Goal: Task Accomplishment & Management: Use online tool/utility

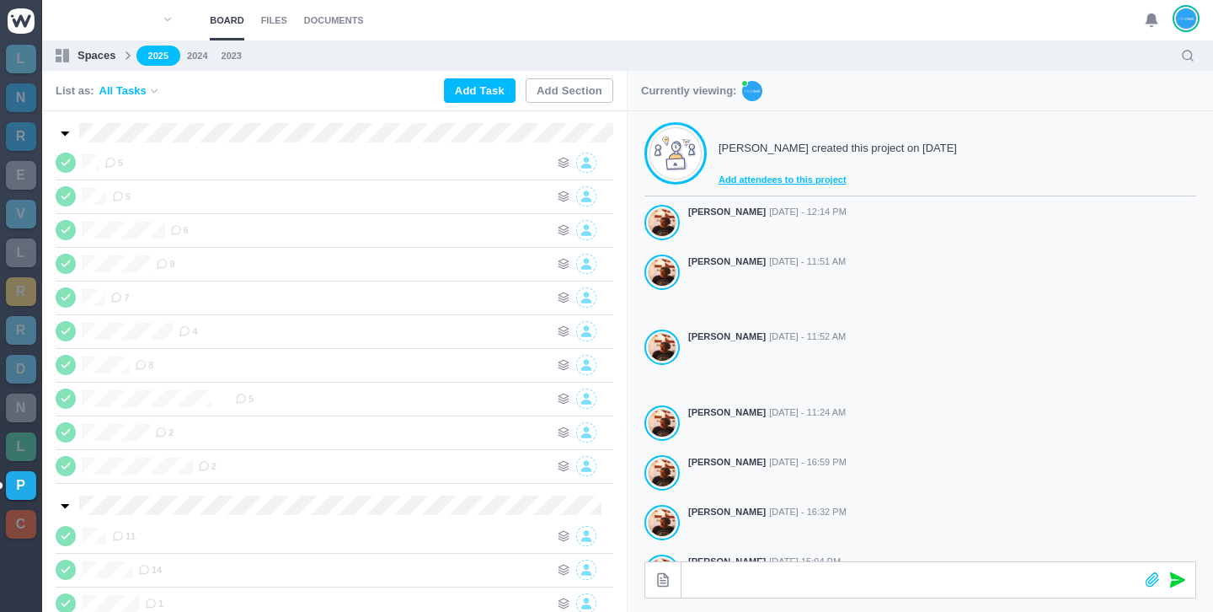
scroll to position [441, 0]
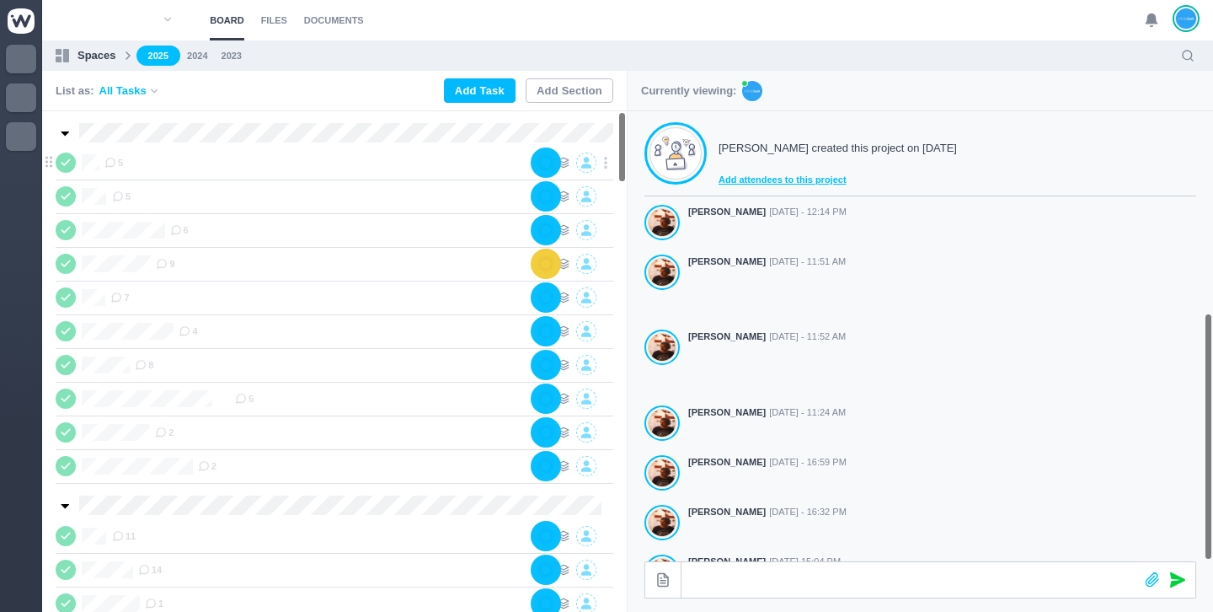
scroll to position [441, 0]
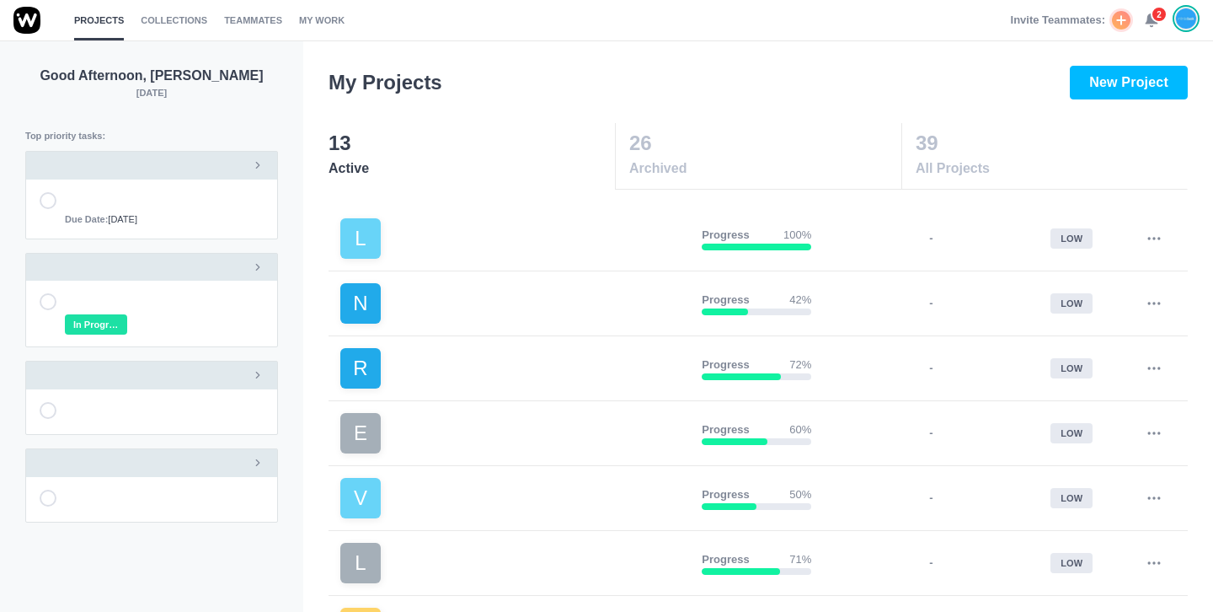
click at [1156, 19] on span "2" at bounding box center [1159, 14] width 17 height 17
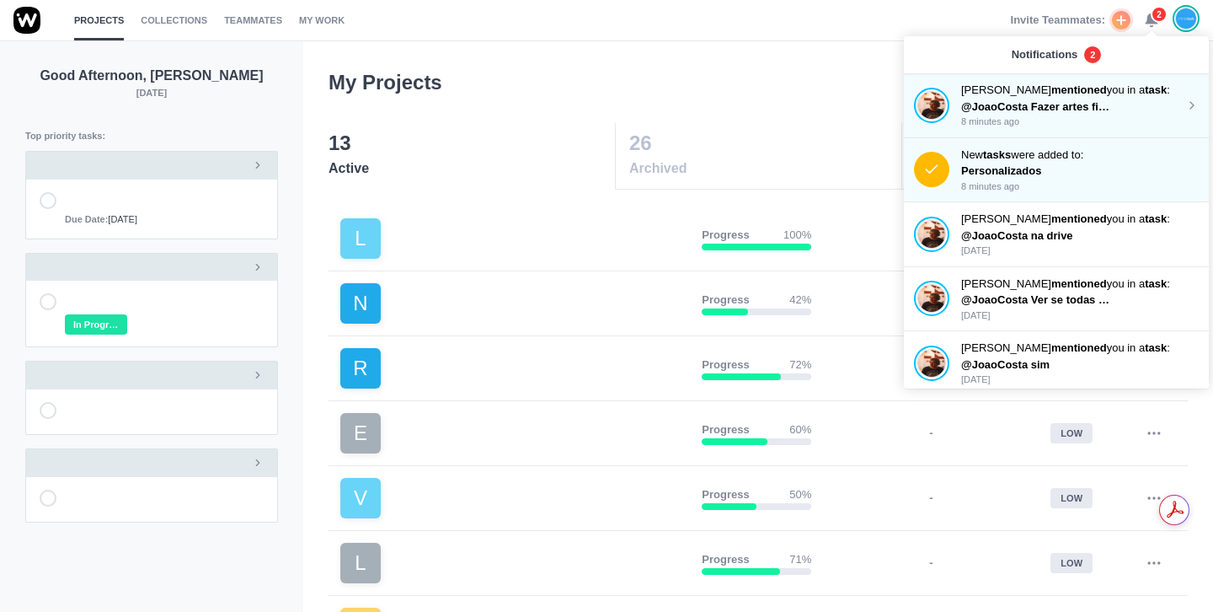
click at [1102, 106] on span "@JoaoCosta Fazer artes finais" at bounding box center [1040, 106] width 159 height 13
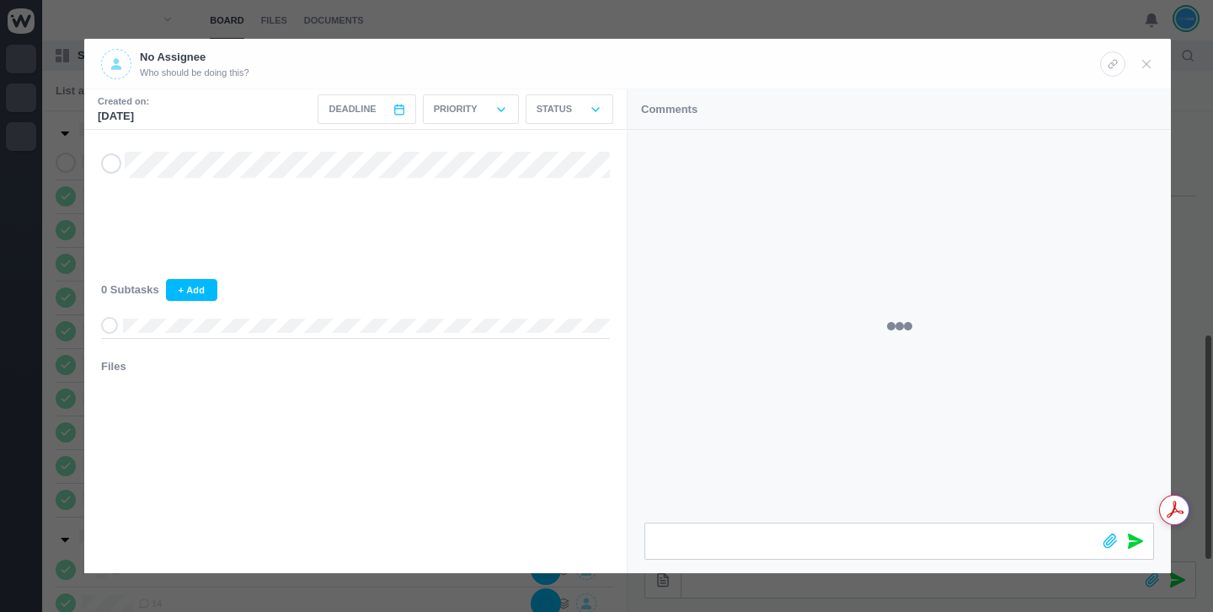
scroll to position [441, 0]
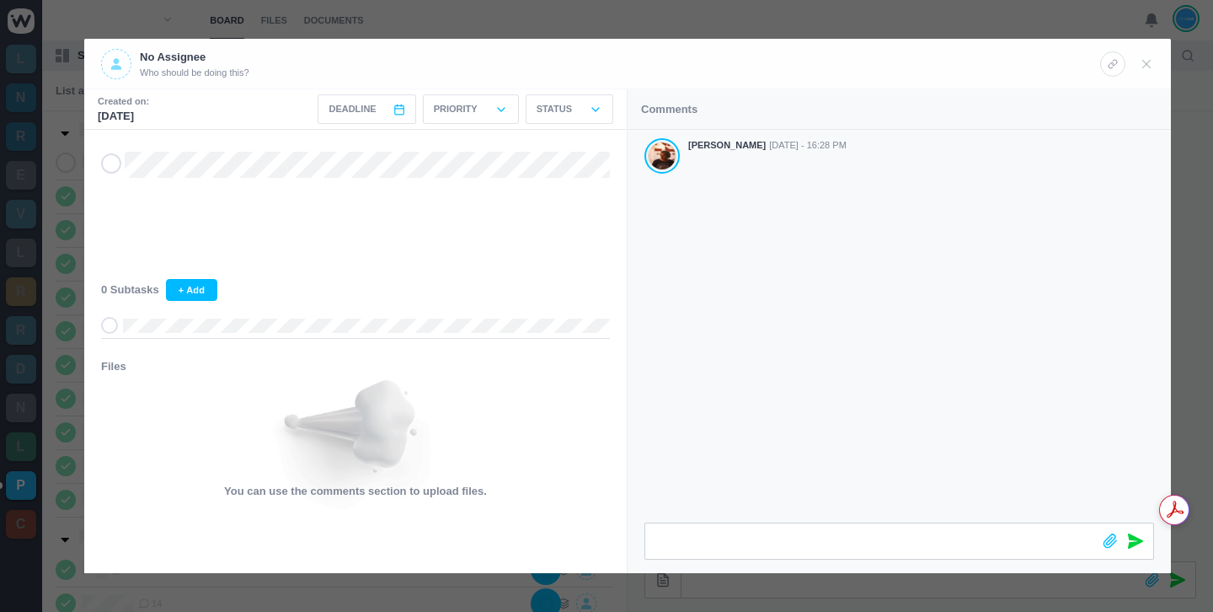
click at [753, 19] on div at bounding box center [606, 306] width 1213 height 612
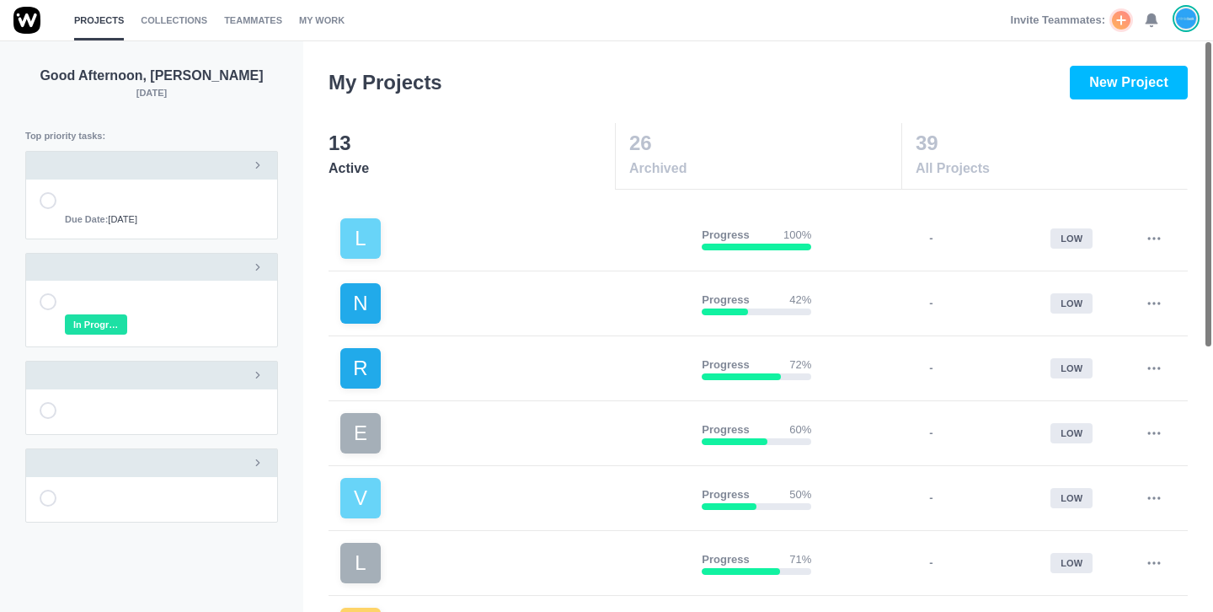
click at [1166, 19] on div "Invite Teammates: 0" at bounding box center [1105, 20] width 189 height 40
click at [1150, 18] on use at bounding box center [1152, 20] width 12 height 13
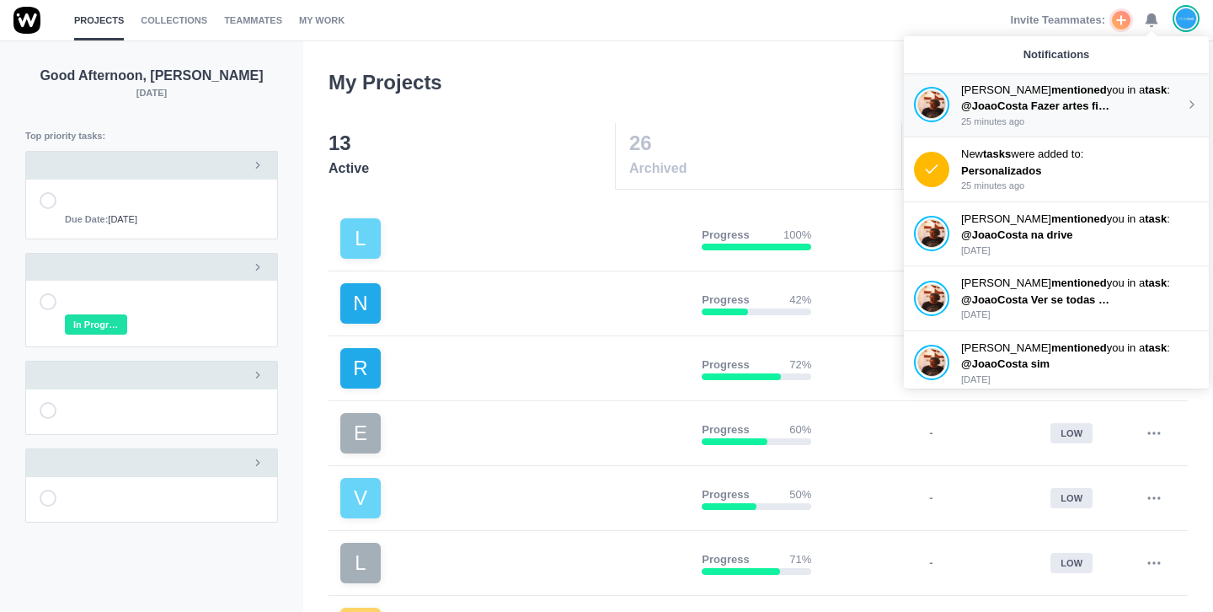
click at [1094, 110] on span "@JoaoCosta Fazer artes finais" at bounding box center [1040, 105] width 159 height 13
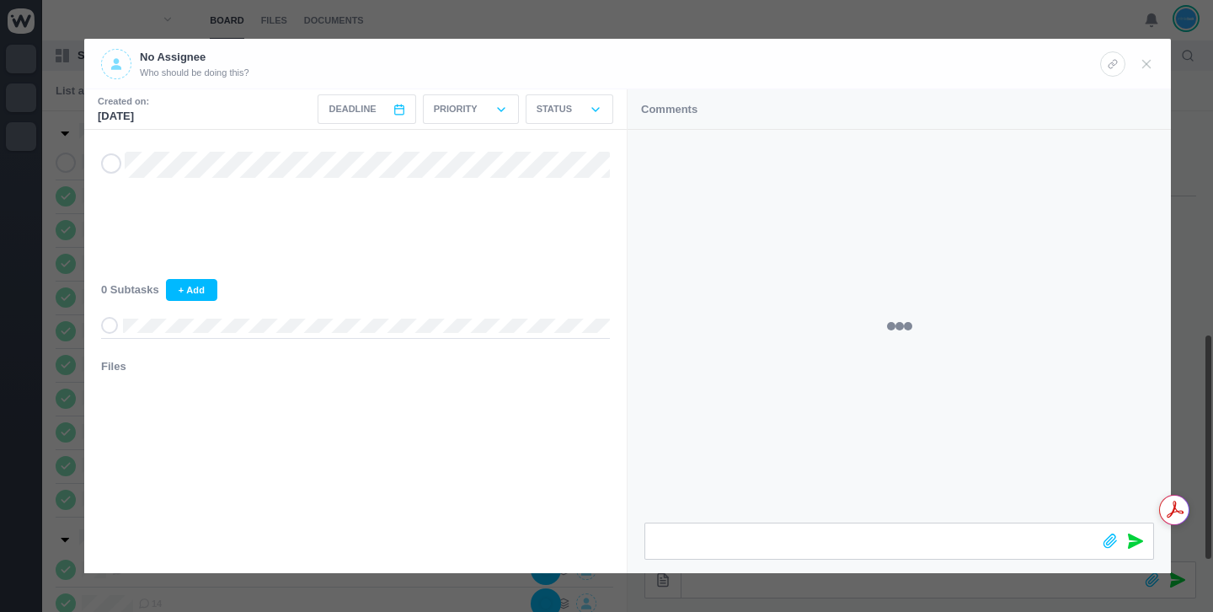
scroll to position [441, 0]
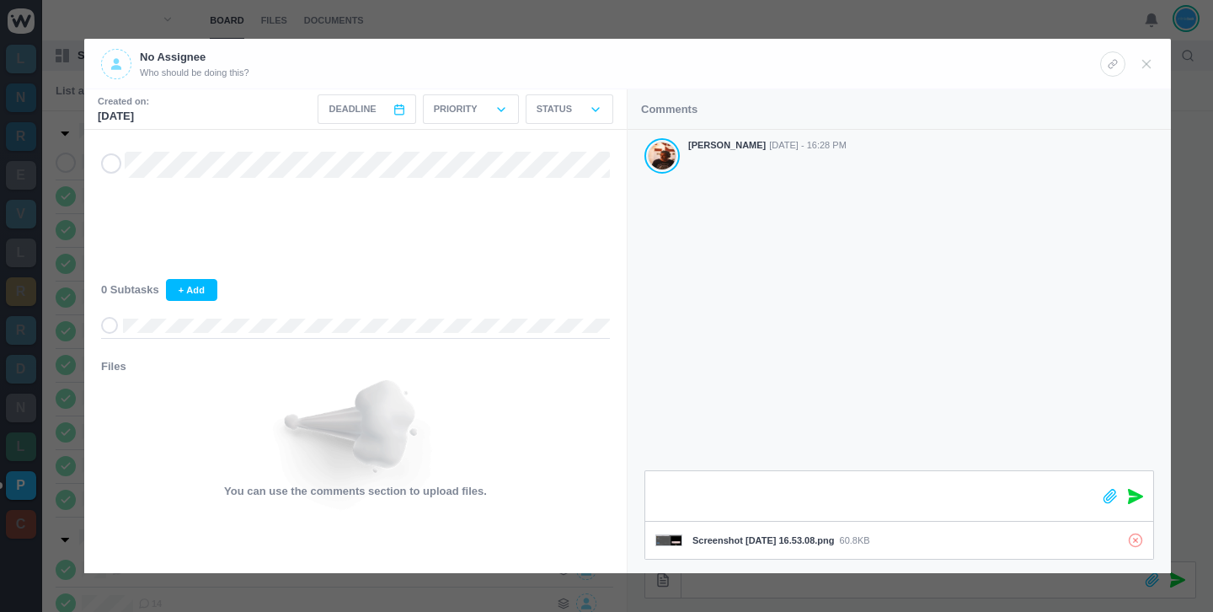
click at [1136, 496] on icon at bounding box center [1135, 496] width 15 height 15
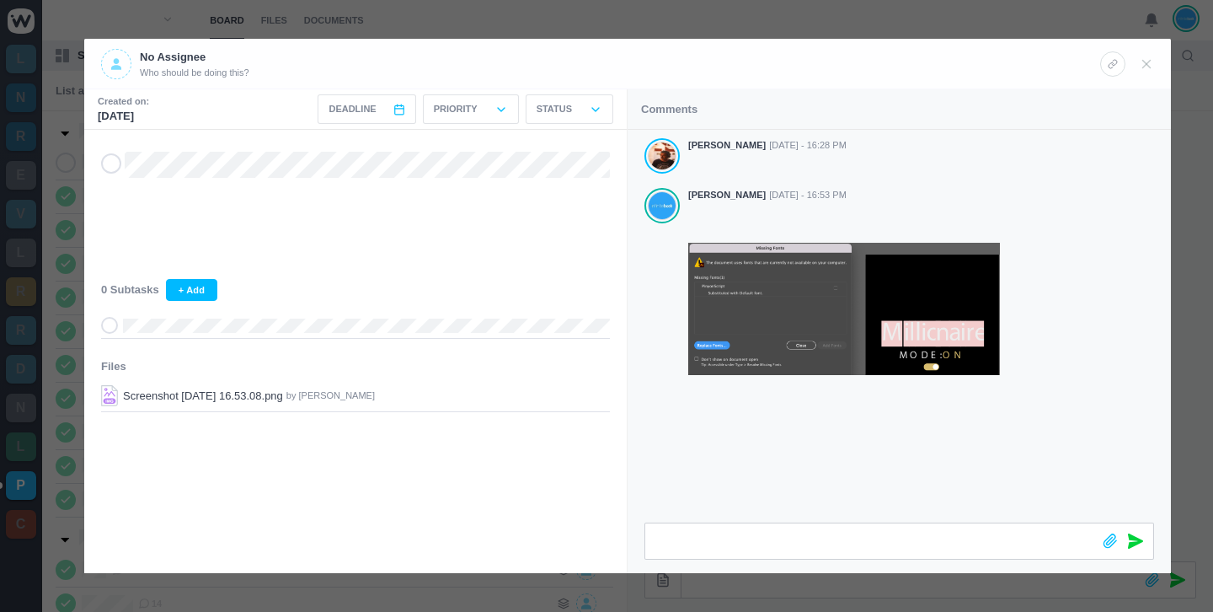
click at [889, 17] on div at bounding box center [606, 306] width 1213 height 612
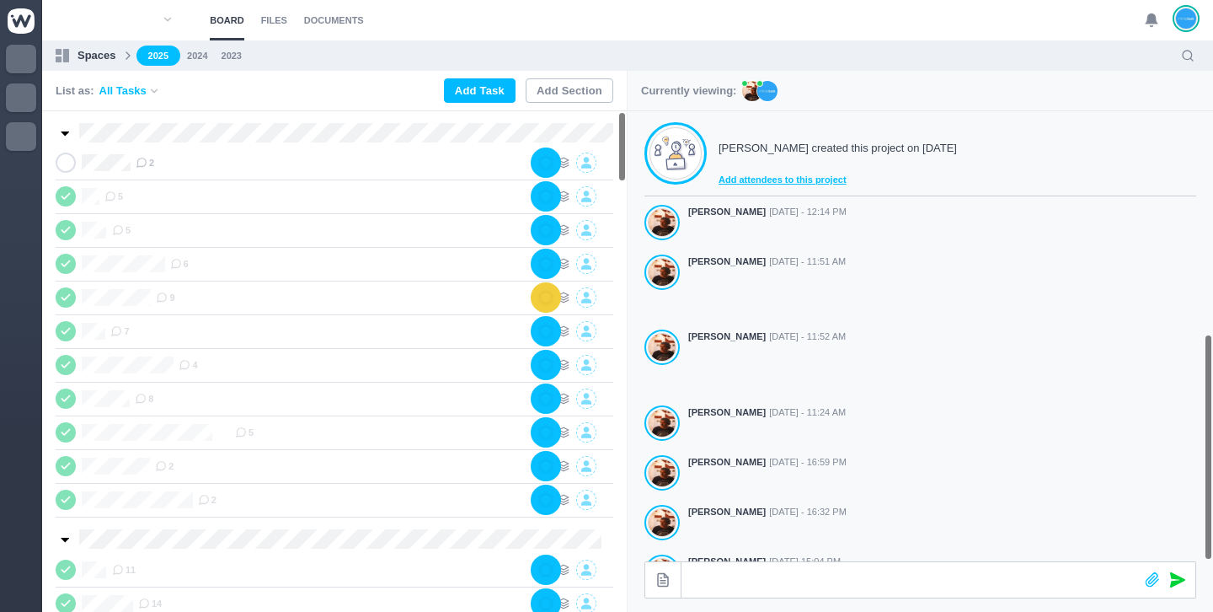
scroll to position [441, 0]
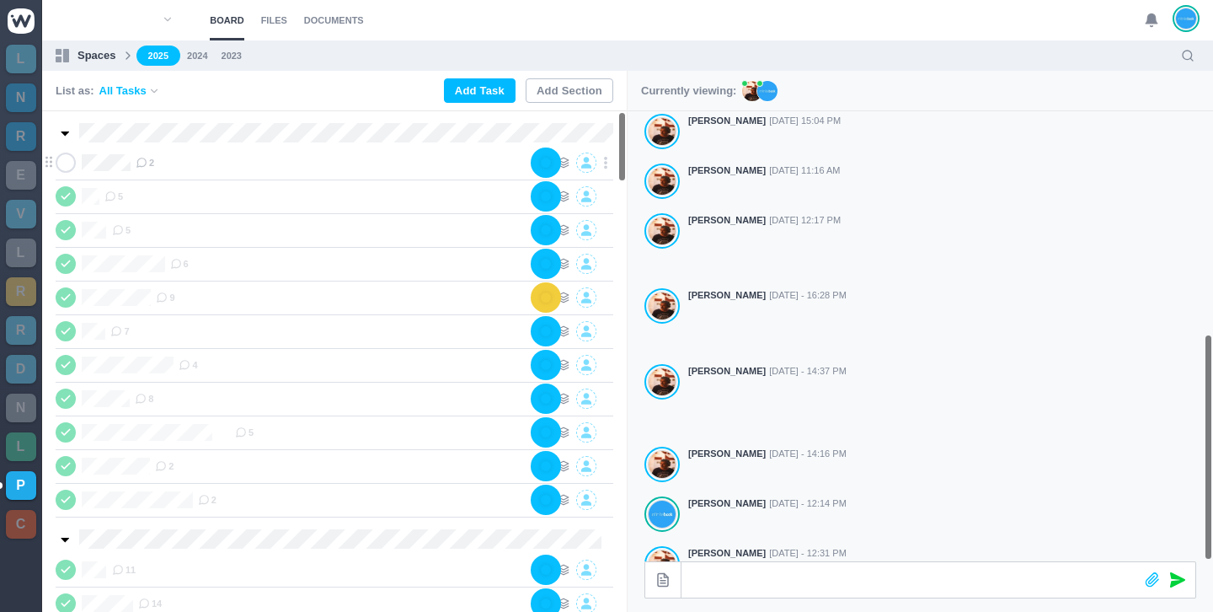
click at [148, 174] on div "Fly Digital 2" at bounding box center [335, 163] width 558 height 34
click at [153, 163] on span "2" at bounding box center [145, 162] width 19 height 13
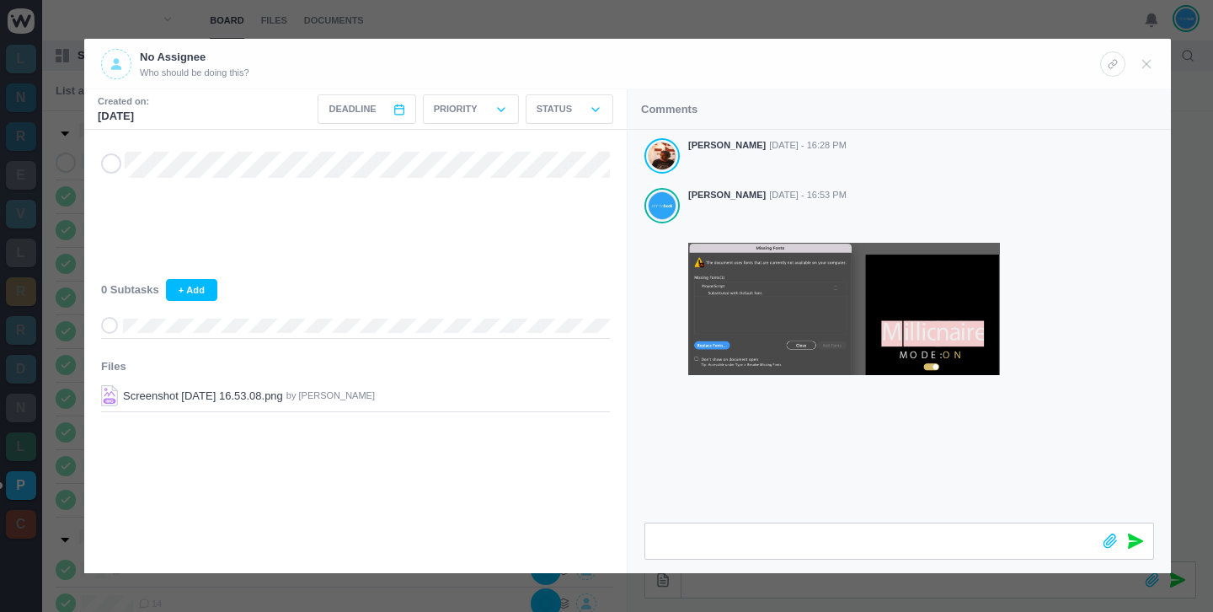
click at [506, 24] on div at bounding box center [606, 306] width 1213 height 612
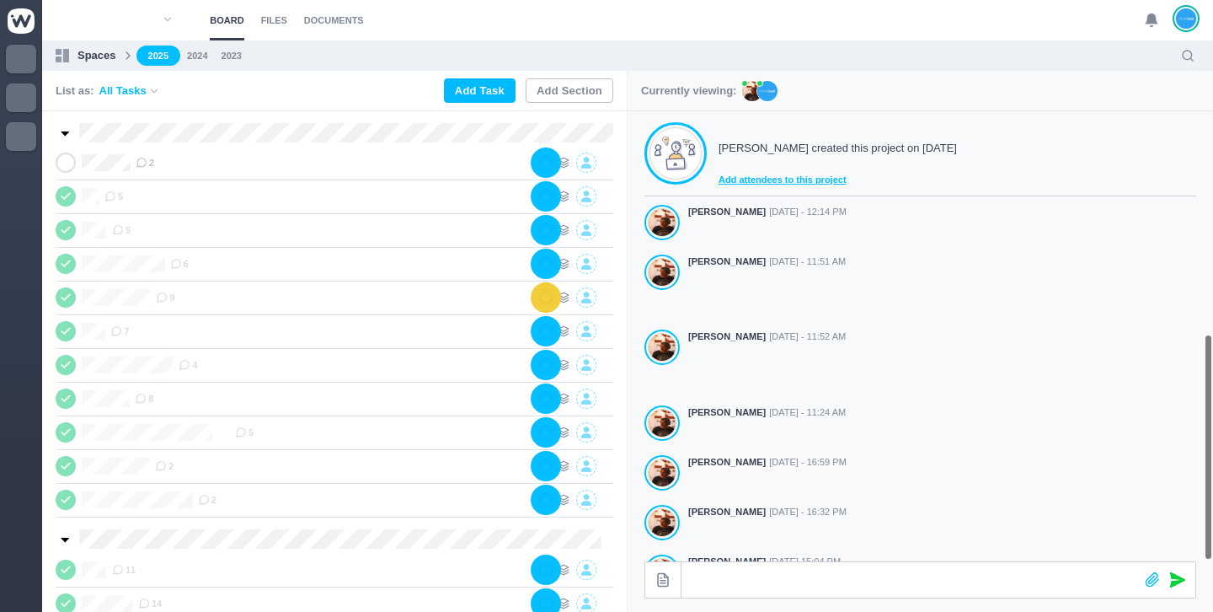
scroll to position [441, 0]
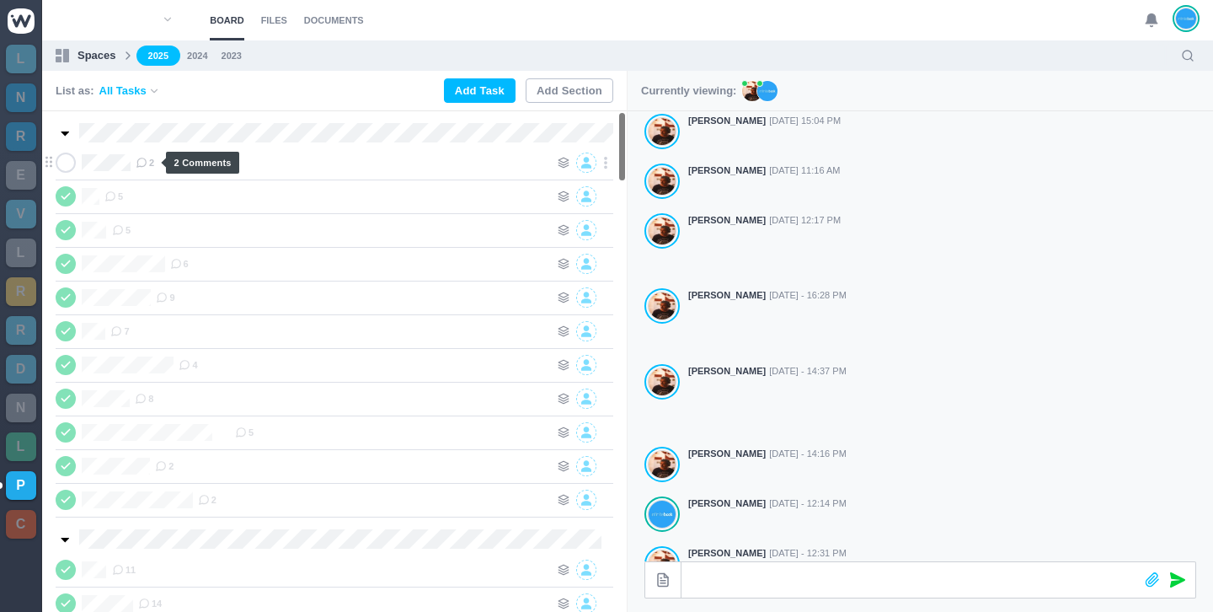
click at [145, 159] on icon at bounding box center [142, 163] width 12 height 12
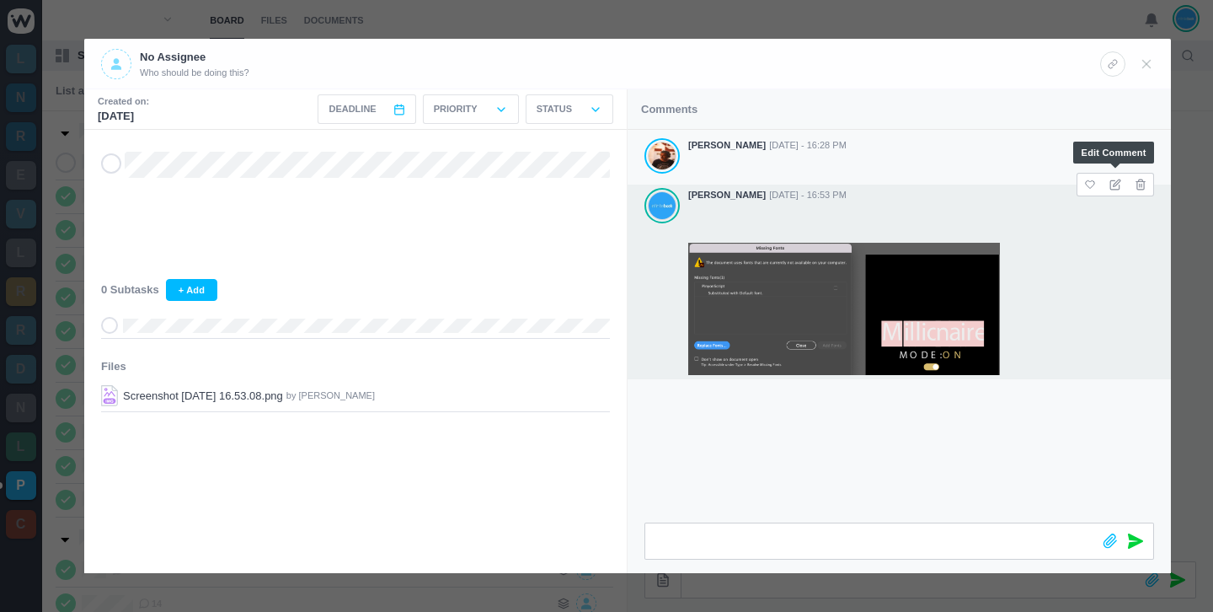
click at [1113, 185] on icon at bounding box center [1116, 185] width 12 height 12
click at [921, 25] on div at bounding box center [606, 306] width 1213 height 612
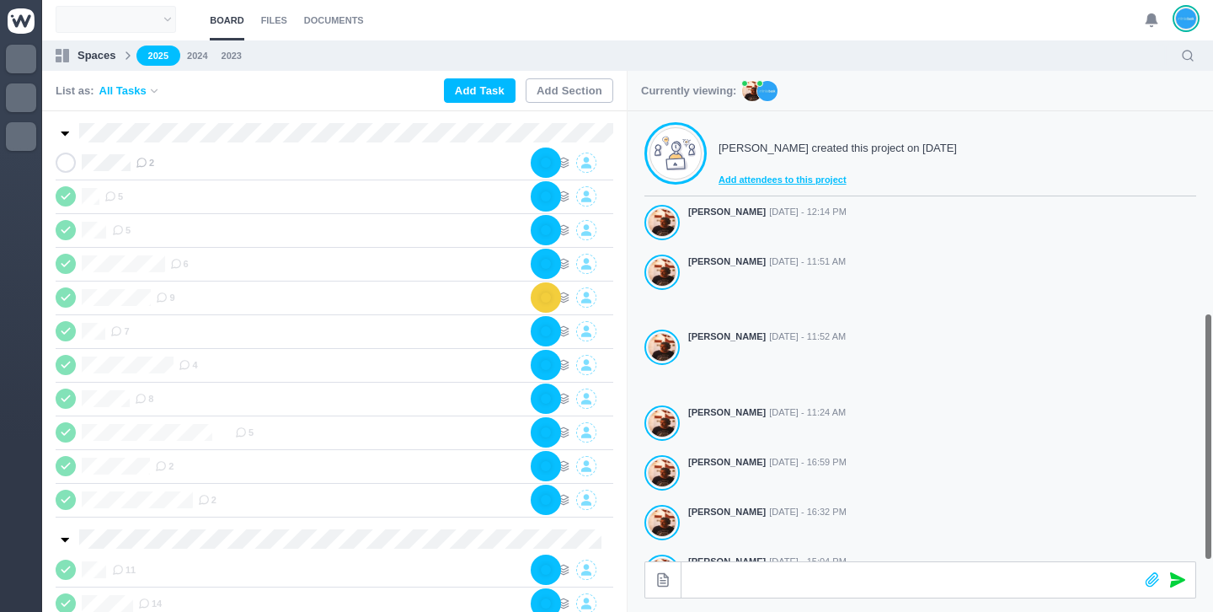
scroll to position [441, 0]
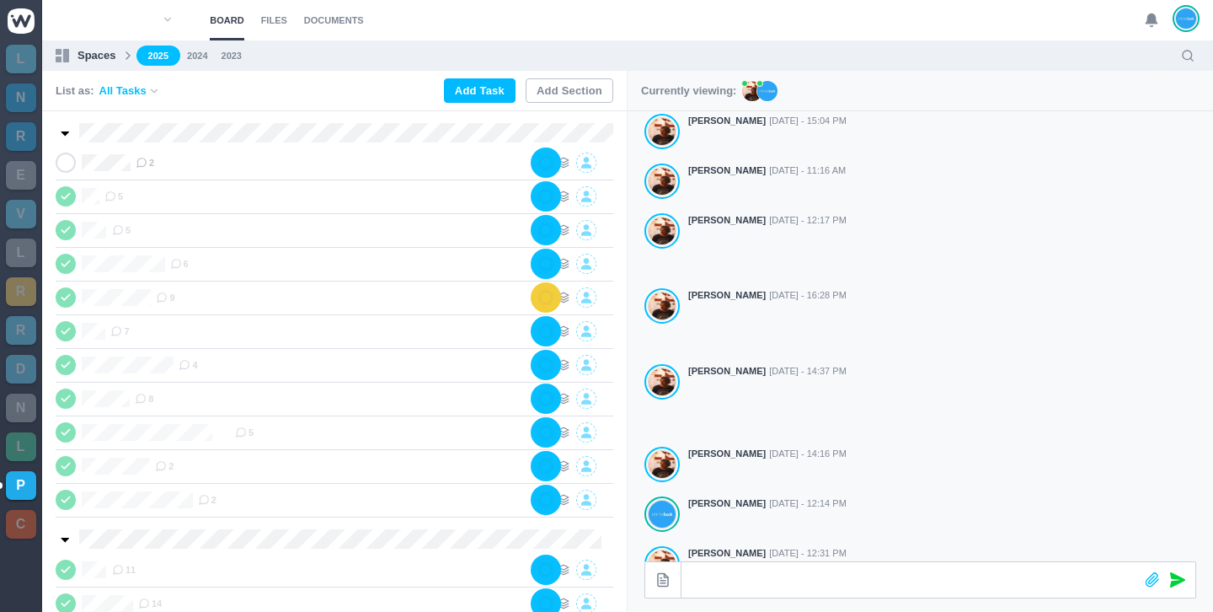
click at [1149, 19] on use at bounding box center [1152, 20] width 12 height 13
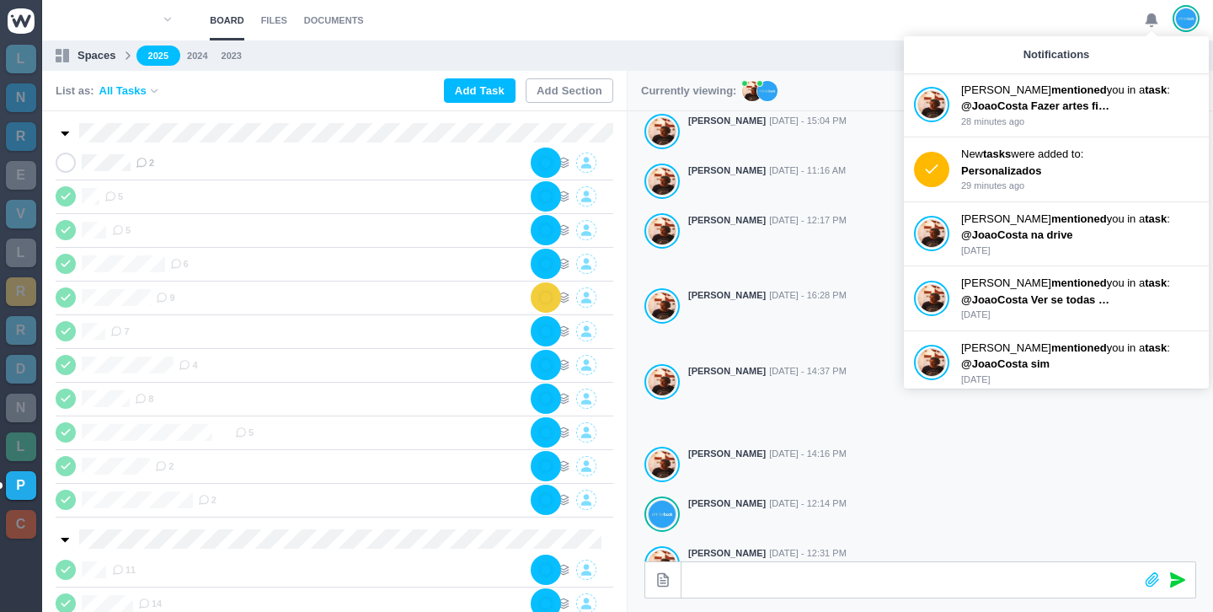
scroll to position [0, 0]
click at [680, 24] on section "Board Files Documents 0 Board Files Documents" at bounding box center [627, 20] width 1171 height 40
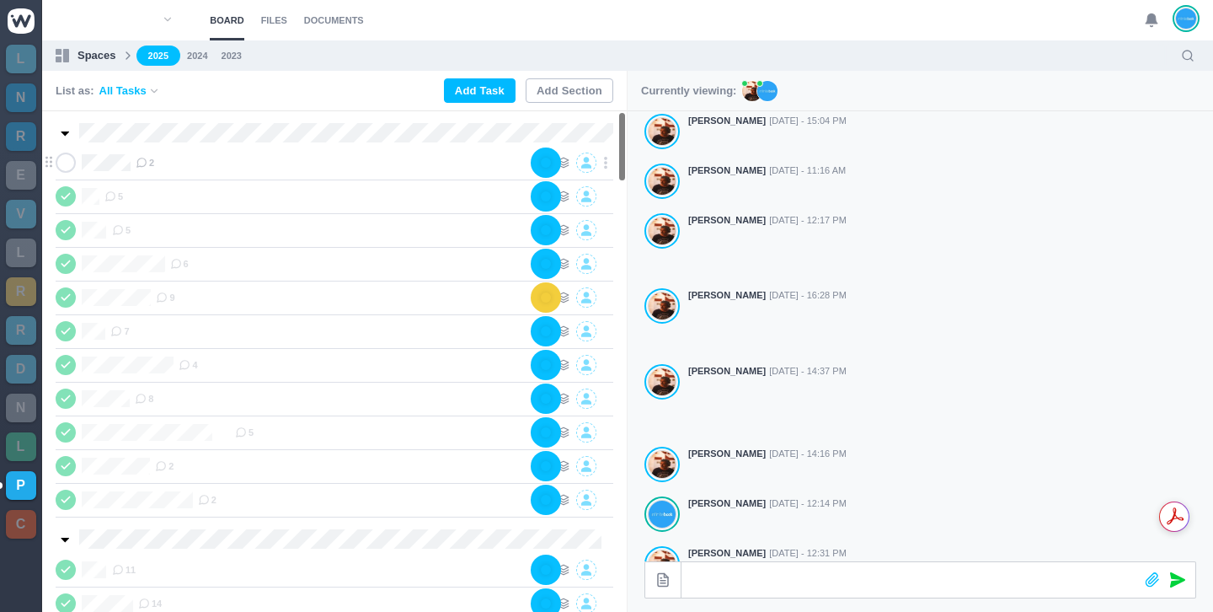
click at [147, 165] on icon at bounding box center [142, 163] width 12 height 12
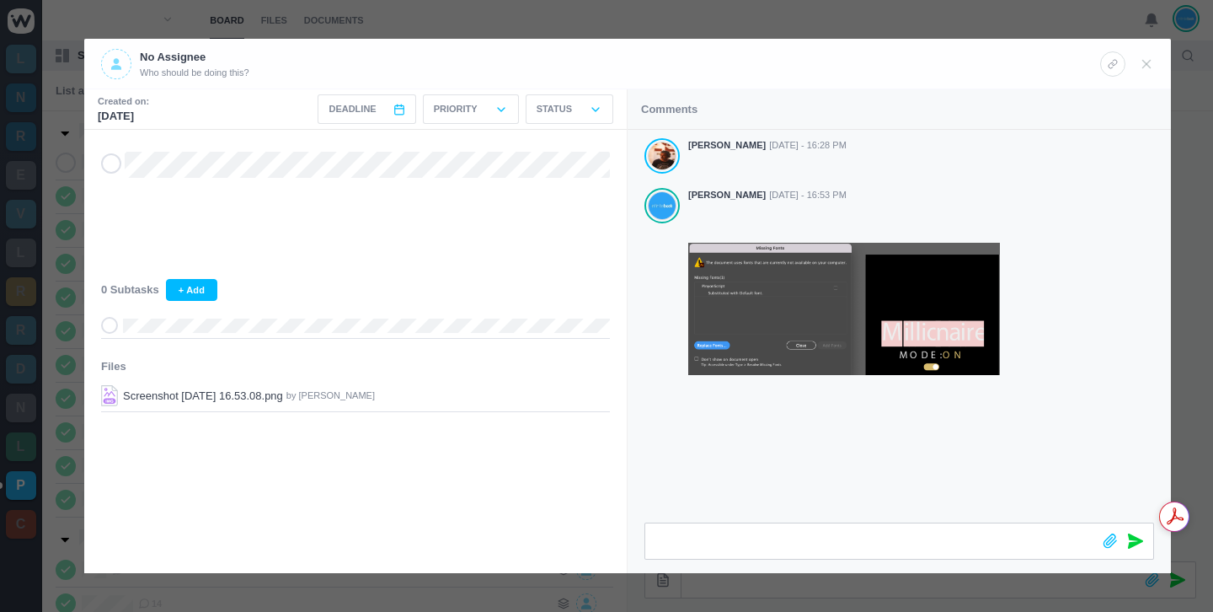
click at [816, 22] on div at bounding box center [606, 306] width 1213 height 612
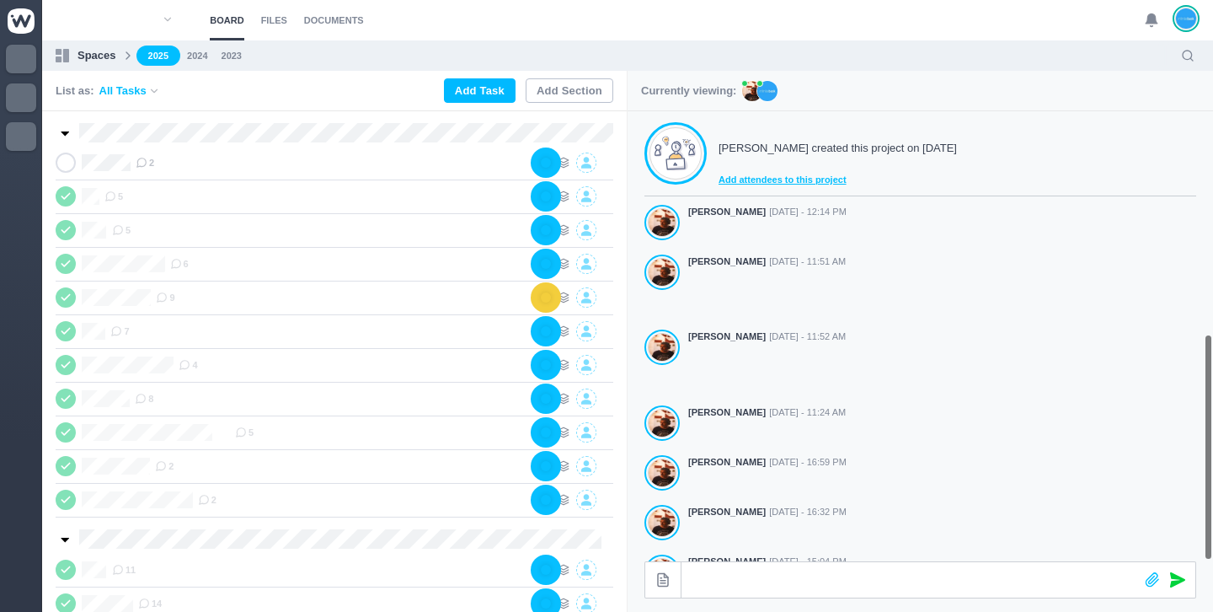
scroll to position [441, 0]
